Goal: Use online tool/utility: Utilize a website feature to perform a specific function

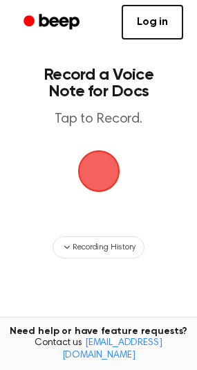
click at [105, 172] on span "button" at bounding box center [98, 171] width 45 height 45
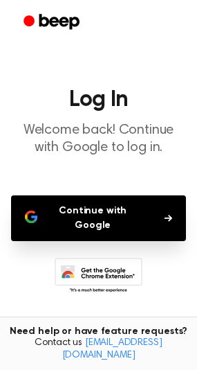
click at [114, 210] on button "Continue with Google" at bounding box center [98, 218] width 175 height 46
click at [55, 209] on button "Continue with Google" at bounding box center [98, 218] width 175 height 46
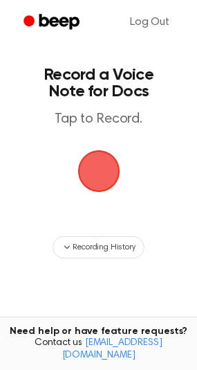
click at [96, 181] on span "button" at bounding box center [99, 171] width 42 height 42
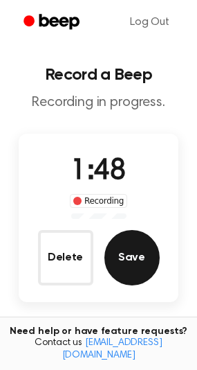
click at [125, 257] on button "Save" at bounding box center [132, 257] width 55 height 55
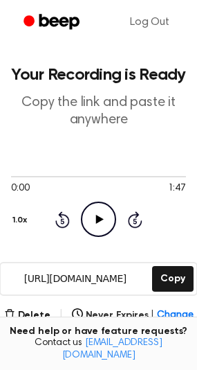
click at [105, 219] on icon "Play Audio" at bounding box center [98, 218] width 35 height 35
click at [36, 176] on div at bounding box center [98, 176] width 175 height 1
click at [73, 174] on div at bounding box center [98, 175] width 175 height 11
click at [105, 215] on icon "Pause Audio" at bounding box center [98, 218] width 35 height 35
click at [147, 28] on link "Log Out" at bounding box center [149, 22] width 67 height 33
